Goal: Find specific page/section

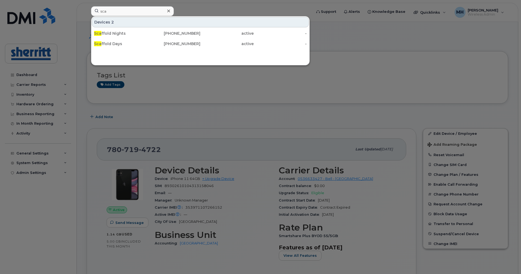
click at [368, 29] on div at bounding box center [260, 137] width 521 height 274
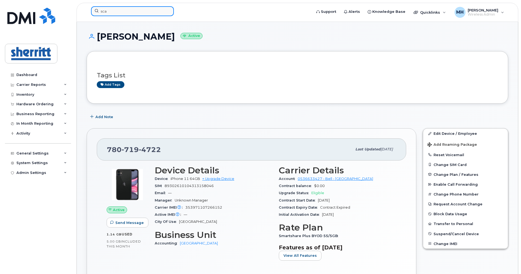
click at [140, 10] on input "sca" at bounding box center [132, 11] width 83 height 10
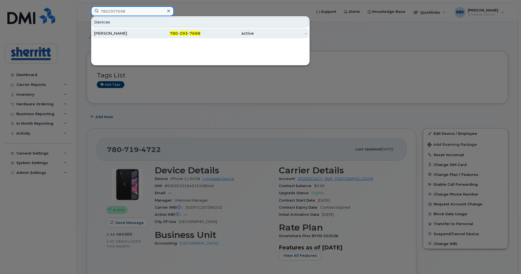
type input "7802937698"
click at [154, 34] on div "780 - 293 - 7698" at bounding box center [173, 33] width 53 height 5
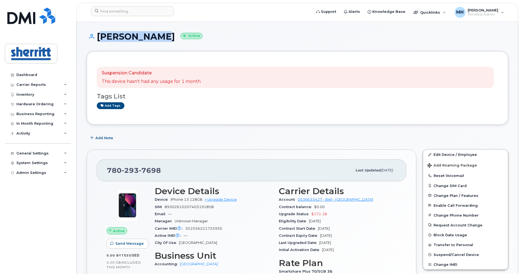
drag, startPoint x: 161, startPoint y: 38, endPoint x: 97, endPoint y: 33, distance: 63.7
click at [97, 33] on h1 "[PERSON_NAME] Active" at bounding box center [298, 37] width 422 height 10
copy h1 "[PERSON_NAME]"
